Goal: Information Seeking & Learning: Understand process/instructions

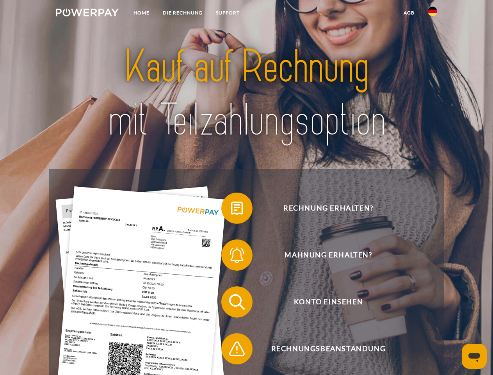
click at [87, 14] on img at bounding box center [87, 13] width 63 height 8
click at [433, 14] on img at bounding box center [432, 11] width 9 height 9
click at [409, 13] on link "agb" at bounding box center [409, 13] width 24 height 14
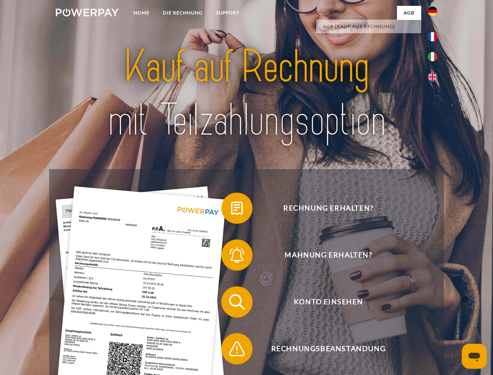
click at [231, 210] on span at bounding box center [225, 208] width 39 height 39
click at [231, 257] on span at bounding box center [225, 254] width 39 height 39
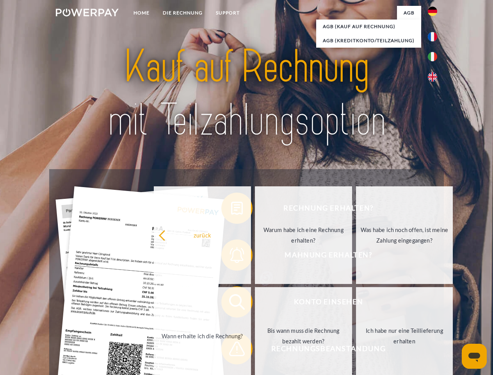
click at [255, 303] on link "Bis wann muss die Rechnung bezahlt werden?" at bounding box center [303, 336] width 97 height 98
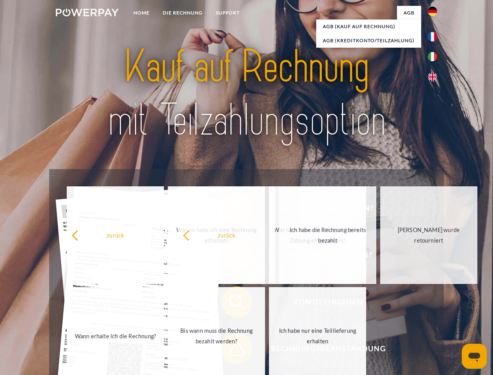
click at [231, 350] on span at bounding box center [225, 348] width 39 height 39
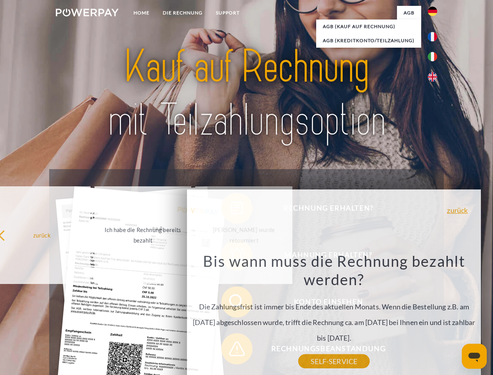
click at [475, 356] on icon "Messaging-Fenster öffnen" at bounding box center [475, 357] width 12 height 9
